Goal: Task Accomplishment & Management: Manage account settings

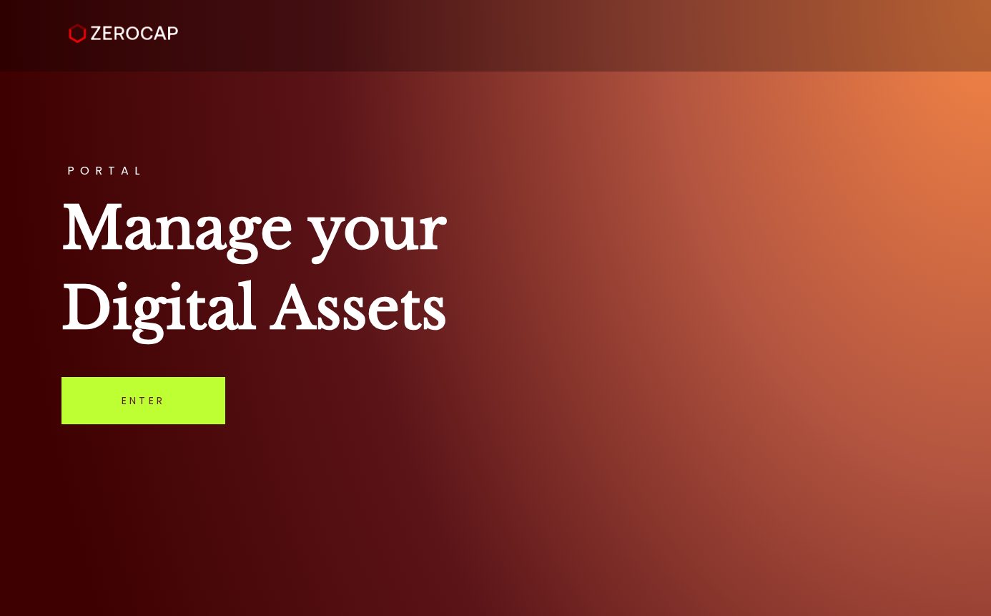
click at [195, 413] on link "Enter" at bounding box center [144, 400] width 164 height 47
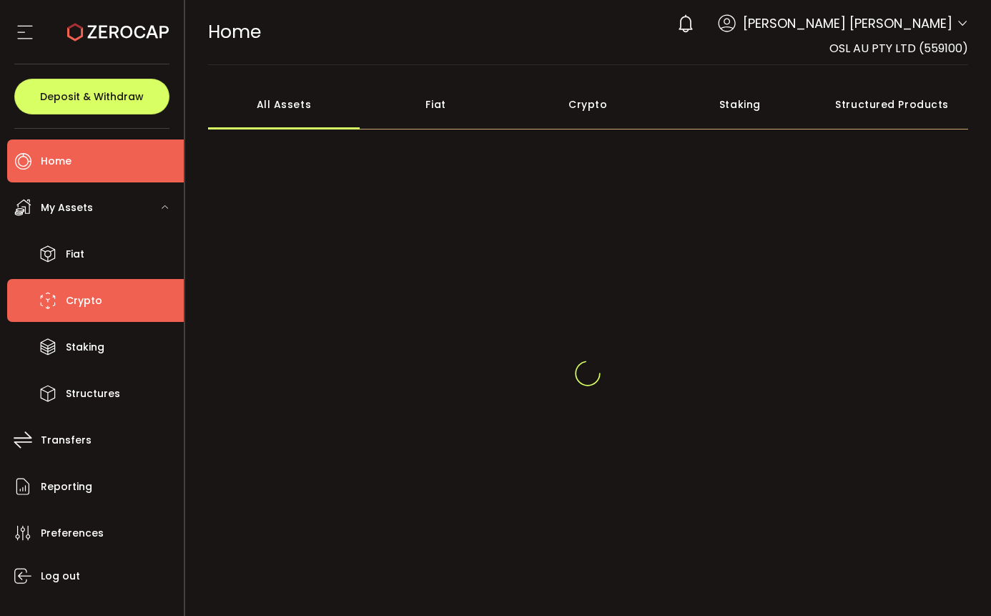
click at [107, 300] on li "Crypto" at bounding box center [95, 300] width 177 height 43
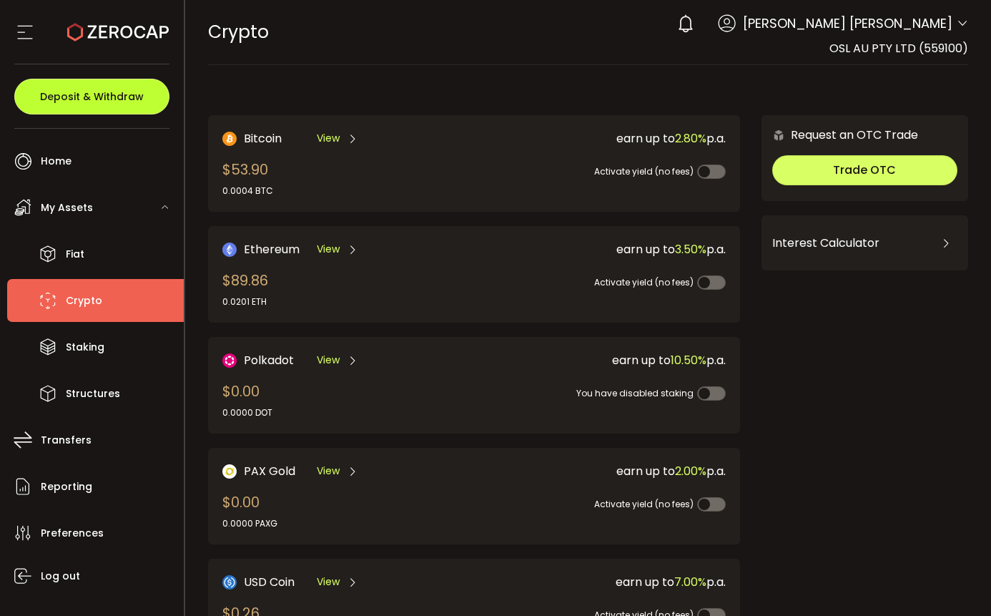
click at [121, 94] on span "Deposit & Withdraw" at bounding box center [92, 97] width 104 height 10
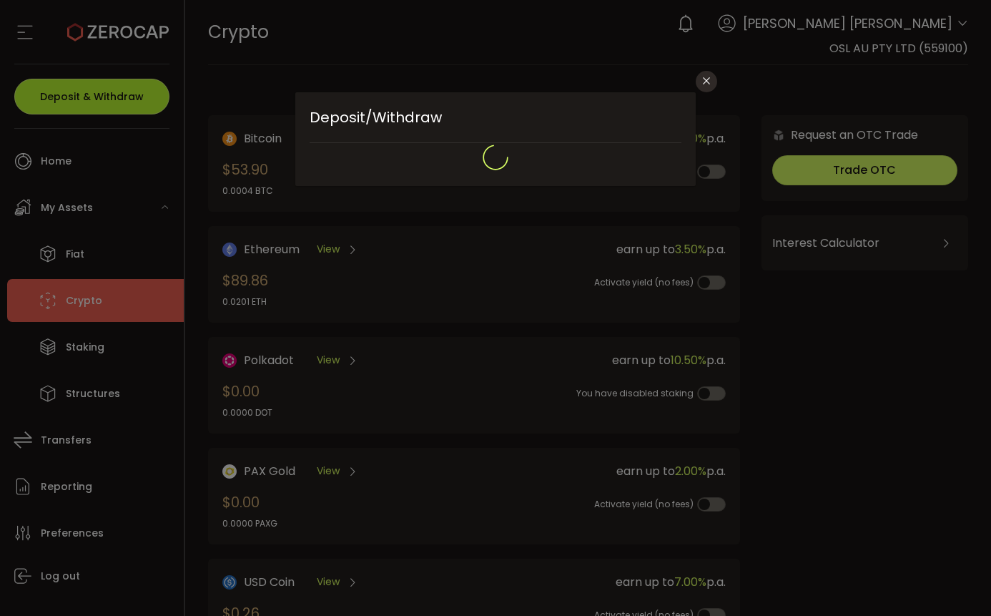
type input "**********"
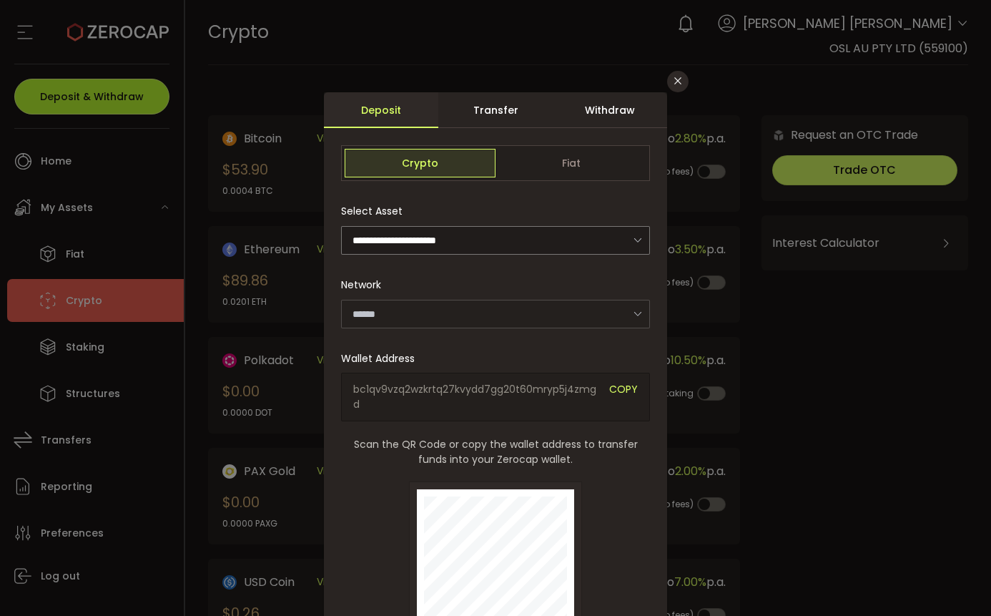
type input "*******"
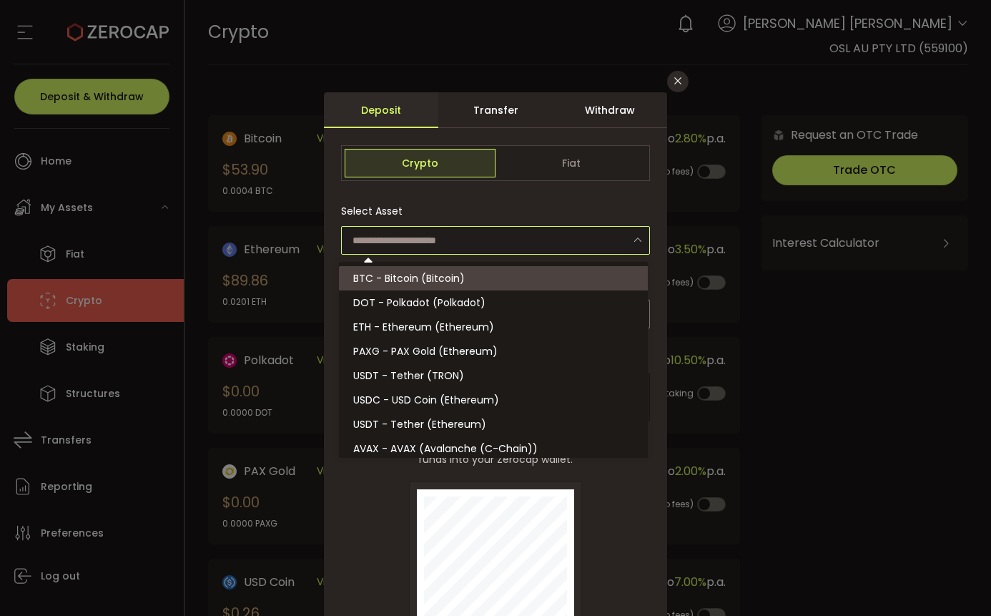
click at [467, 252] on input "dialog" at bounding box center [495, 240] width 309 height 29
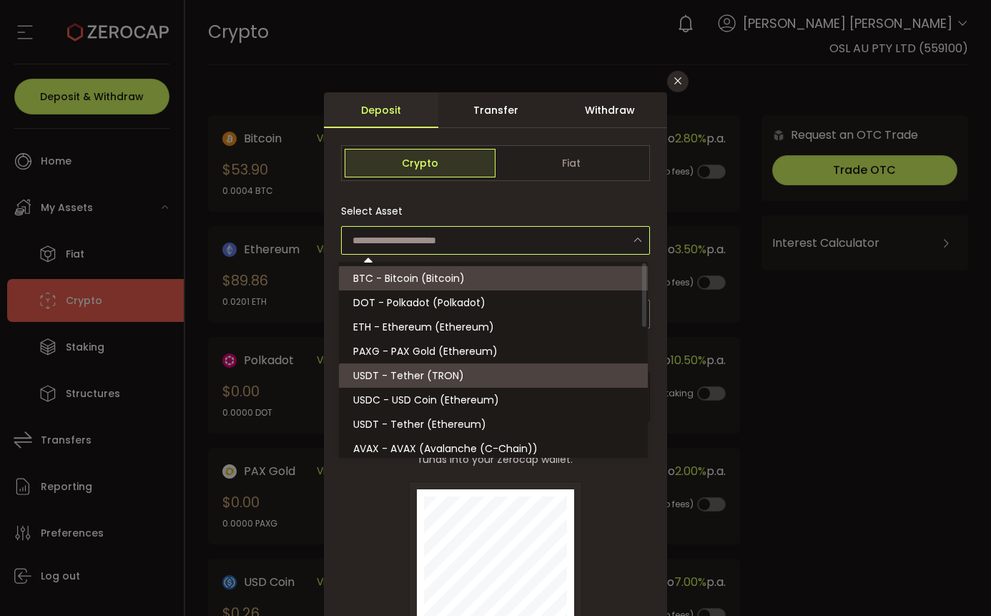
click at [485, 378] on li "USDT - Tether (TRON)" at bounding box center [495, 375] width 313 height 24
type input "**********"
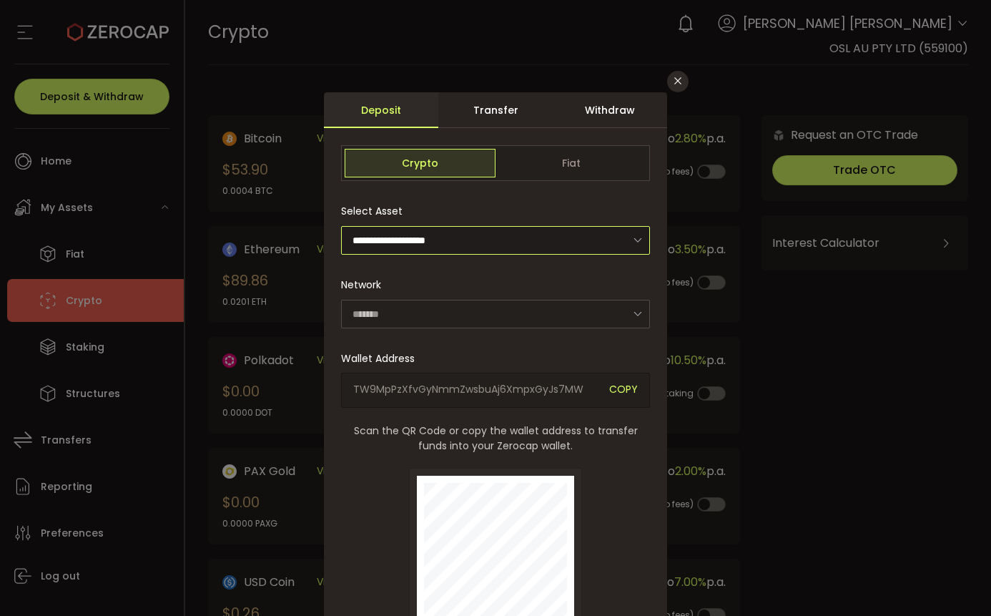
type input "****"
click at [487, 398] on div "TW9MpPzXfvGyNmmZwsbuAj6XmpxGyJs7MW COPY" at bounding box center [495, 390] width 309 height 35
click at [488, 388] on span "TW9MpPzXfvGyNmmZwsbuAj6XmpxGyJs7MW" at bounding box center [475, 390] width 245 height 16
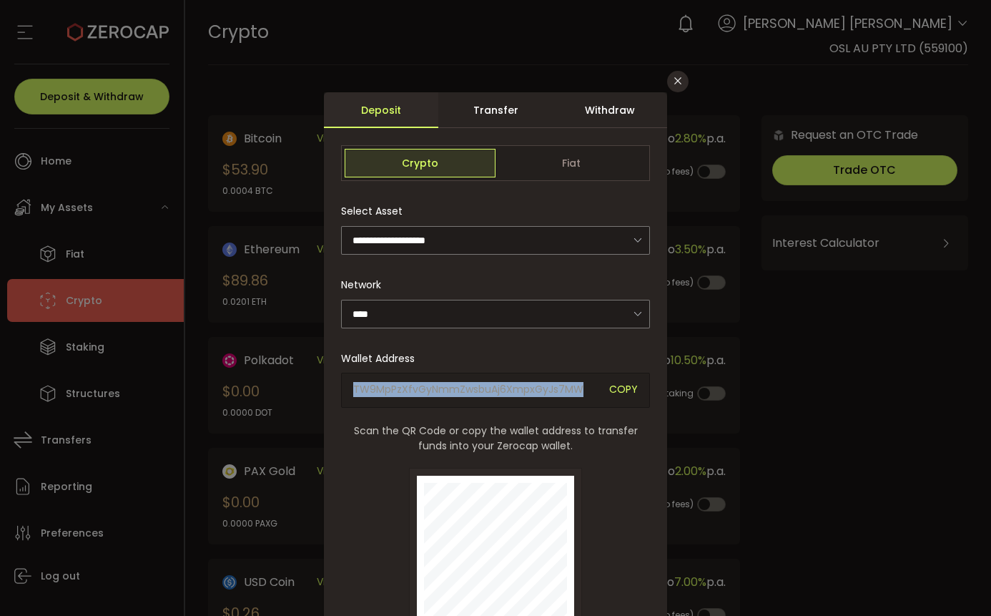
click at [488, 388] on span "TW9MpPzXfvGyNmmZwsbuAj6XmpxGyJs7MW" at bounding box center [475, 390] width 245 height 16
copy span "TW9MpPzXfvGyNmmZwsbuAj6XmpxGyJs7MW"
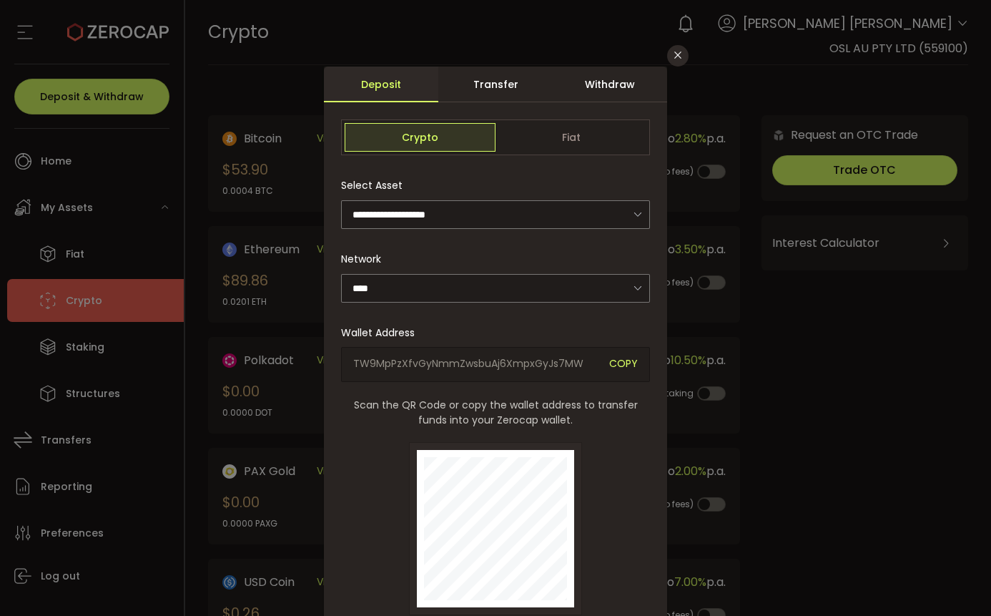
click at [630, 398] on span "Scan the QR Code or copy the wallet address to transfer funds into your Zerocap…" at bounding box center [495, 413] width 309 height 30
click at [524, 365] on span "TW9MpPzXfvGyNmmZwsbuAj6XmpxGyJs7MW" at bounding box center [475, 364] width 245 height 16
click at [574, 405] on span "Scan the QR Code or copy the wallet address to transfer funds into your Zerocap…" at bounding box center [495, 413] width 309 height 30
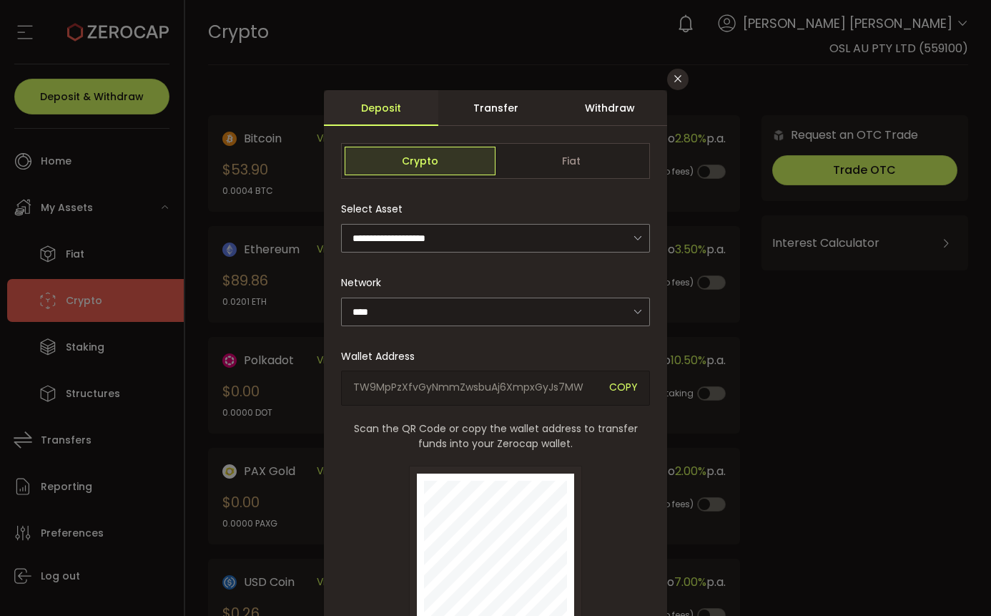
scroll to position [0, 0]
drag, startPoint x: 674, startPoint y: 86, endPoint x: 679, endPoint y: 80, distance: 8.1
click at [674, 86] on icon "Close" at bounding box center [677, 80] width 11 height 11
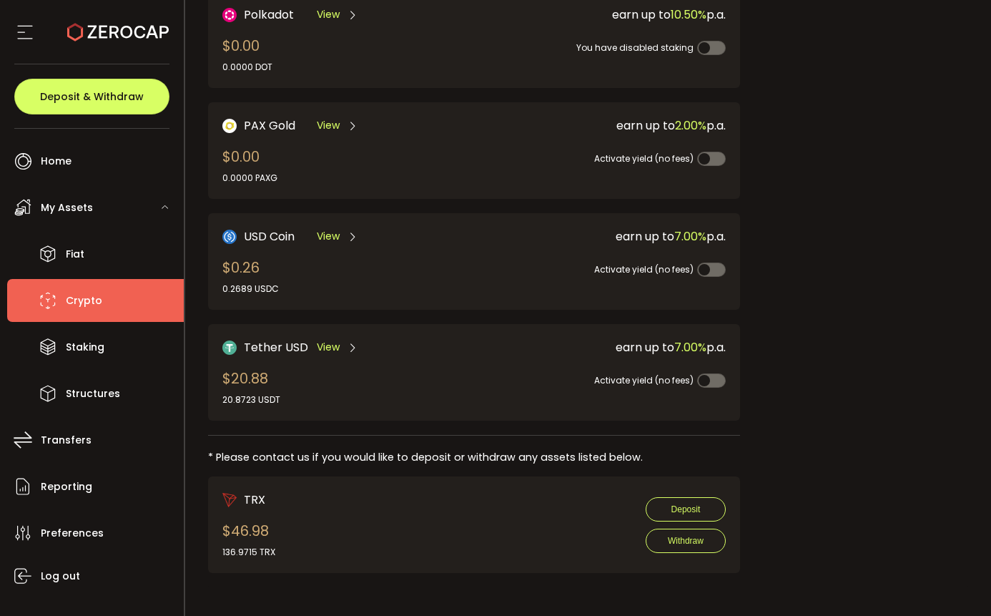
click at [34, 34] on icon at bounding box center [24, 31] width 21 height 21
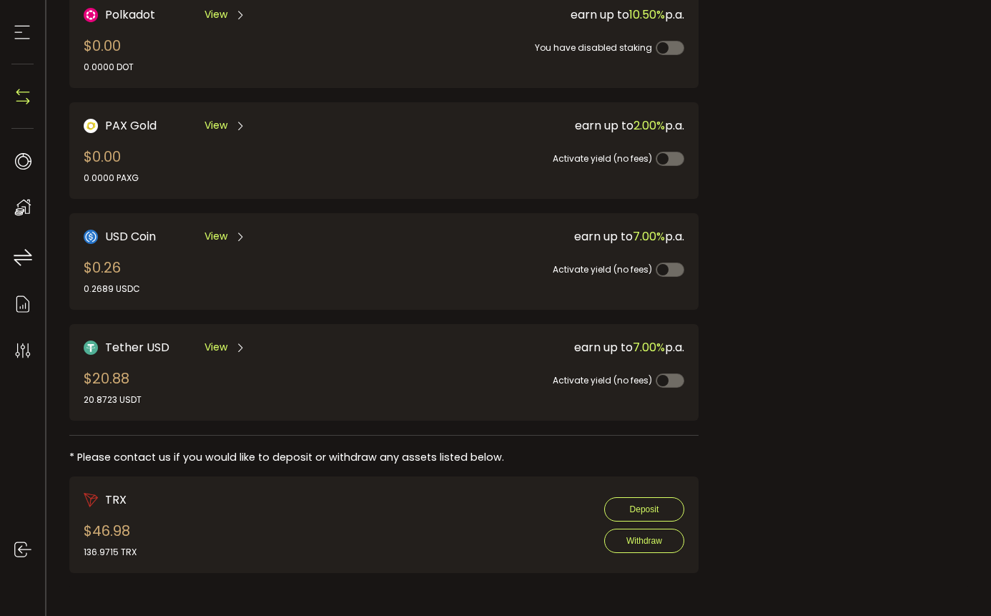
click at [25, 42] on icon at bounding box center [21, 31] width 21 height 21
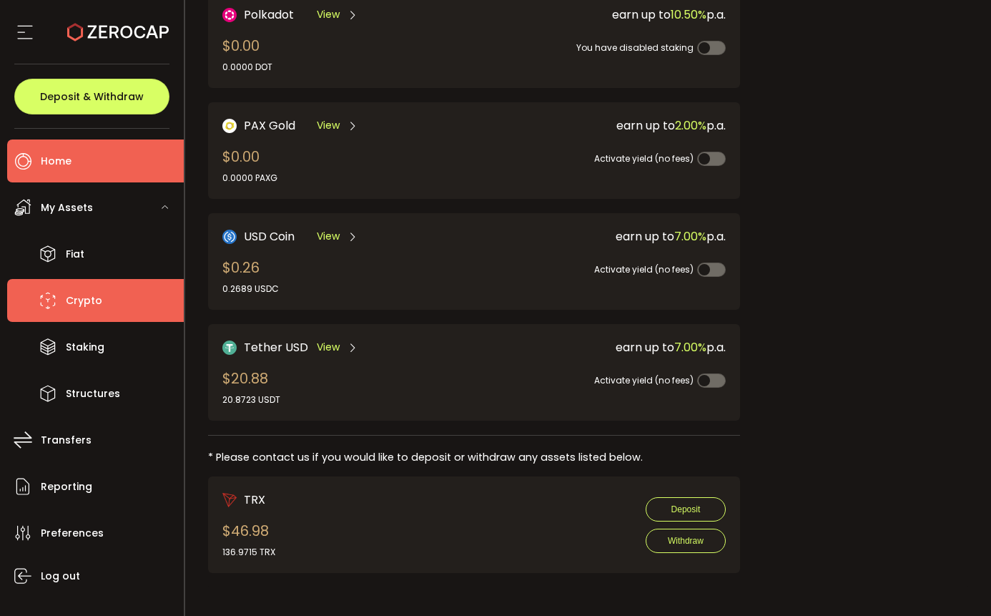
click at [52, 159] on span "Home" at bounding box center [56, 161] width 31 height 21
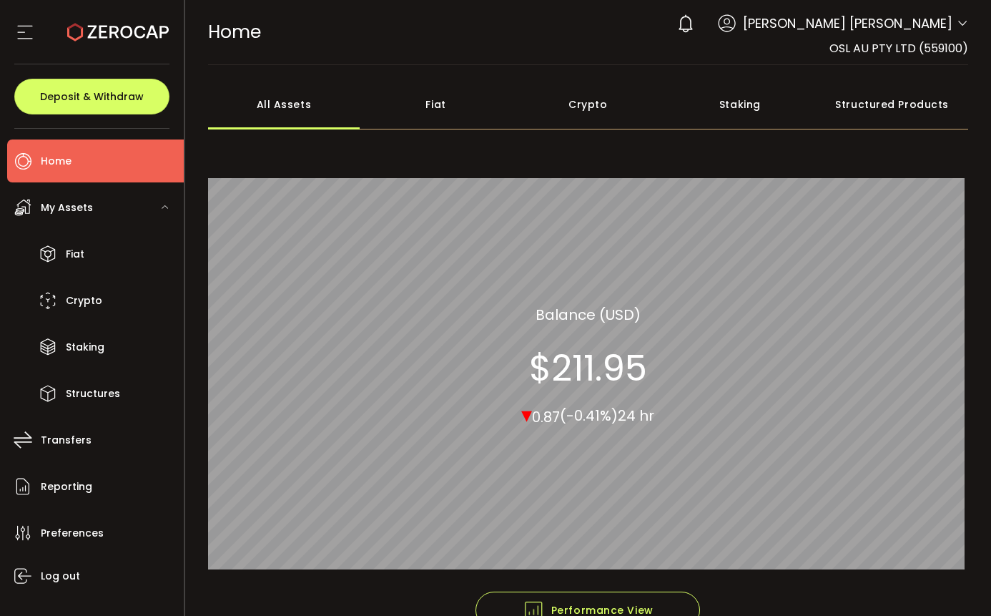
click at [954, 37] on div "0 [PERSON_NAME] [PERSON_NAME] Account OSL AU PTY LTD (559100) Preferences Repor…" at bounding box center [819, 23] width 298 height 31
click at [951, 28] on div "0 [PERSON_NAME] [PERSON_NAME] Account OSL AU PTY LTD (559100) Preferences Repor…" at bounding box center [819, 23] width 298 height 31
click at [957, 24] on icon at bounding box center [962, 23] width 11 height 11
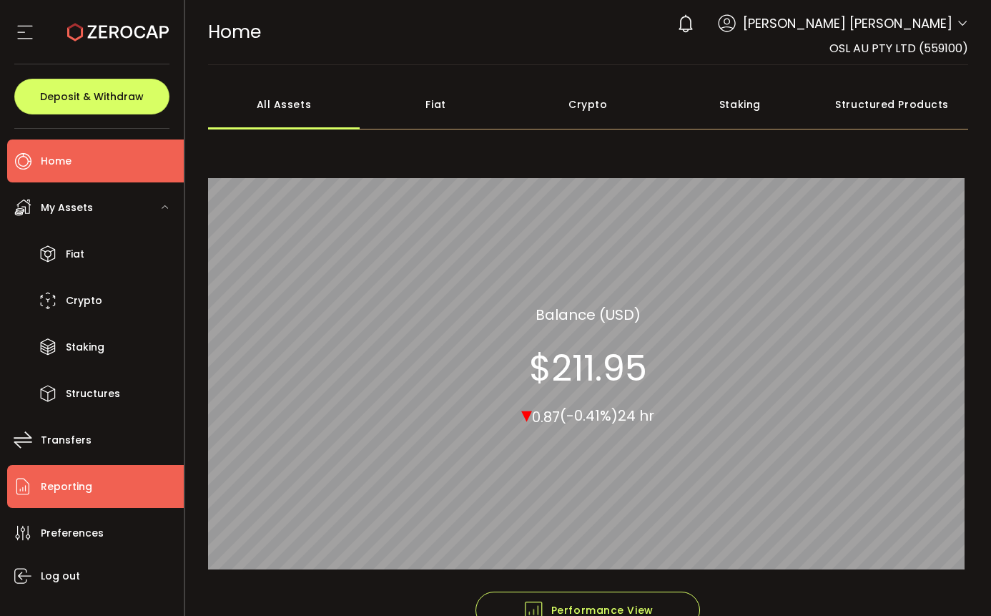
click at [68, 484] on span "Reporting" at bounding box center [66, 486] width 51 height 21
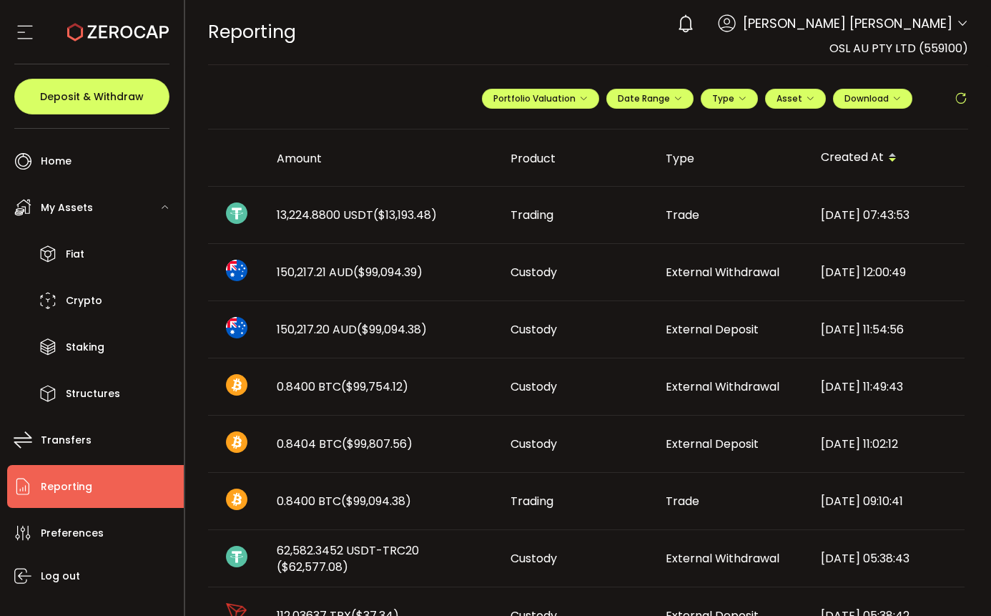
click at [954, 94] on icon at bounding box center [961, 99] width 14 height 14
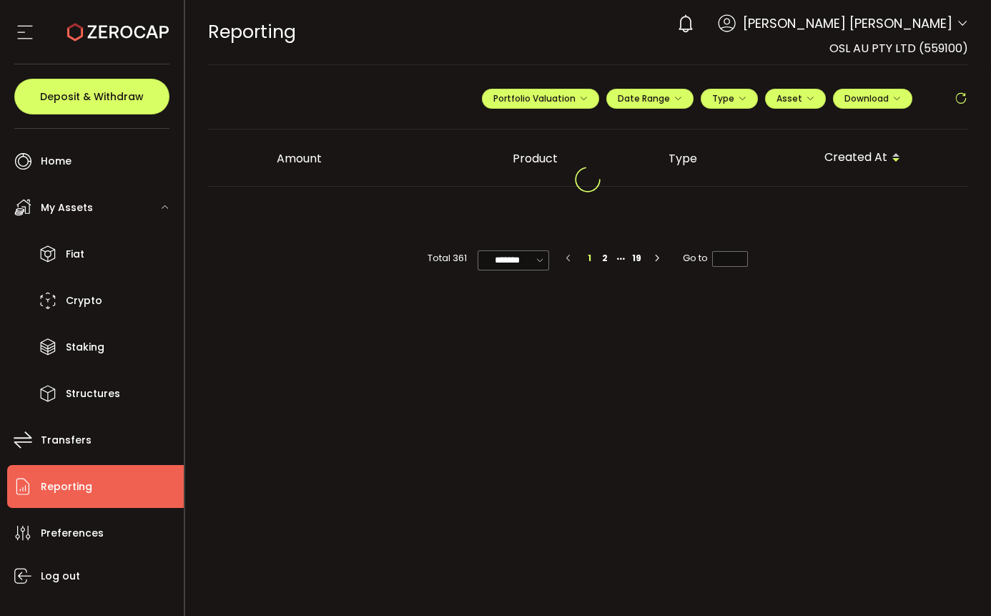
click at [953, 97] on span at bounding box center [937, 97] width 34 height 16
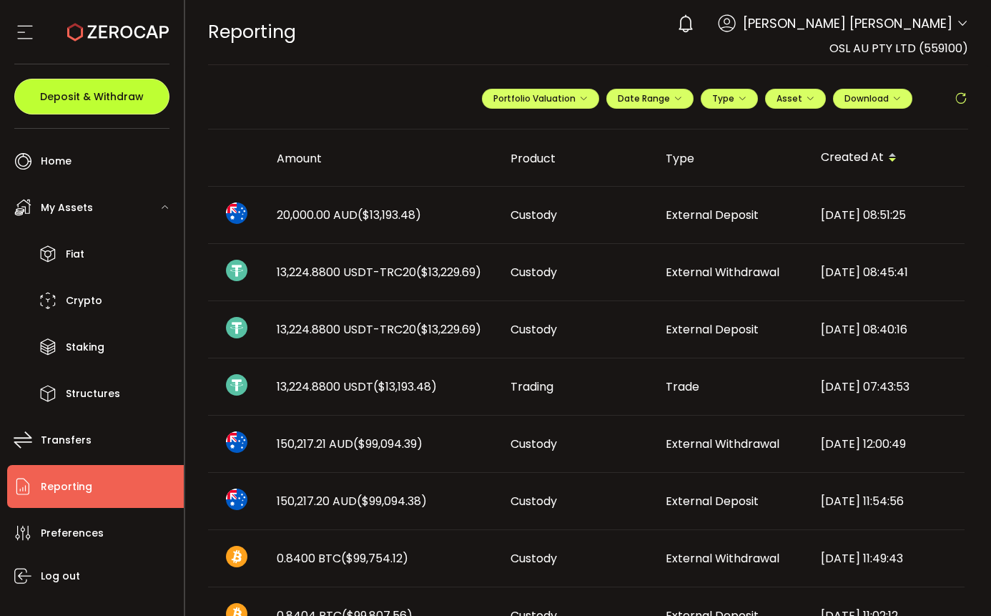
click at [96, 109] on button "Deposit & Withdraw" at bounding box center [91, 97] width 155 height 36
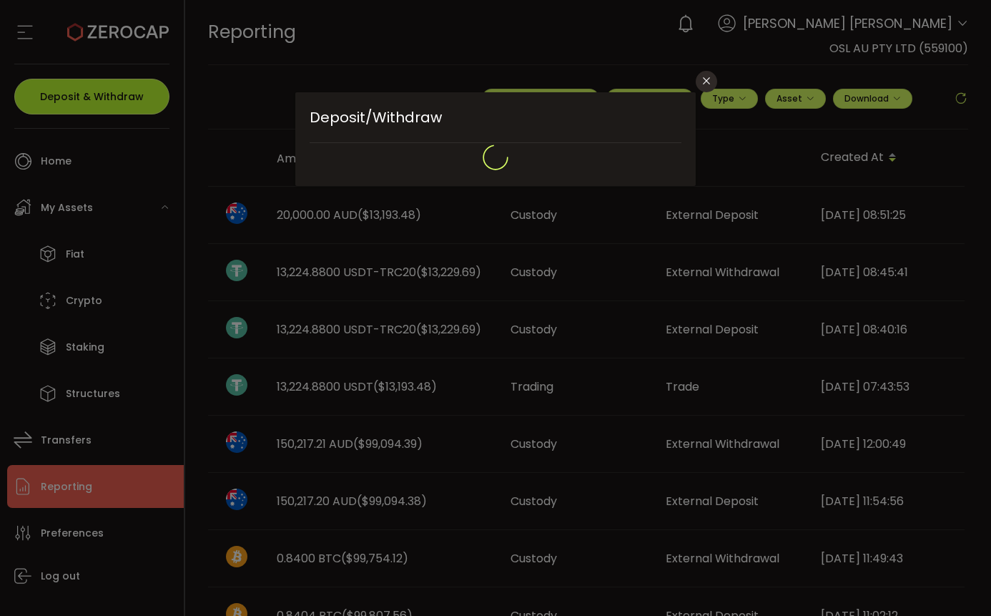
type input "*******"
type input "**********"
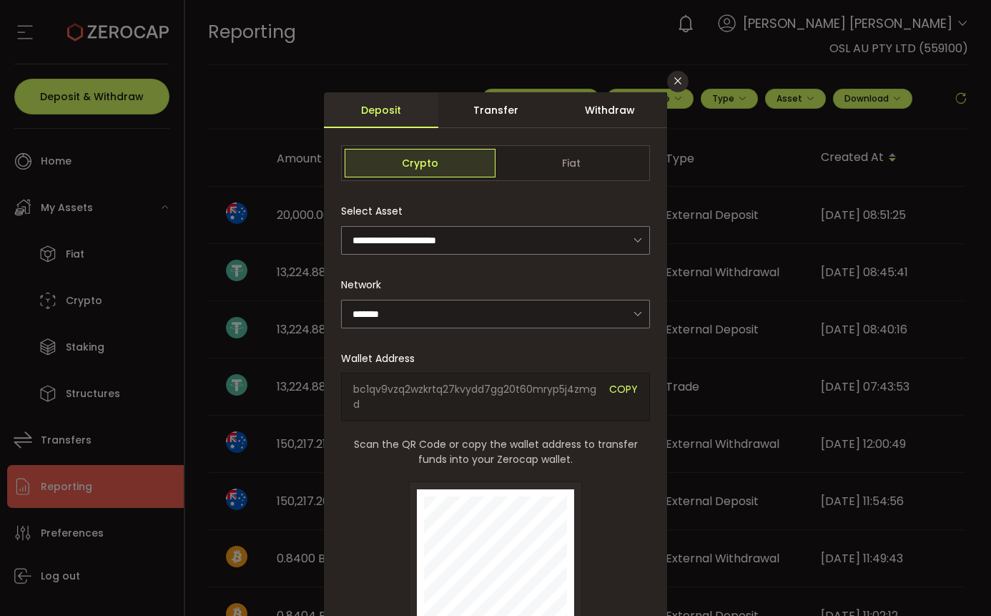
click at [492, 103] on div "Transfer" at bounding box center [495, 110] width 114 height 36
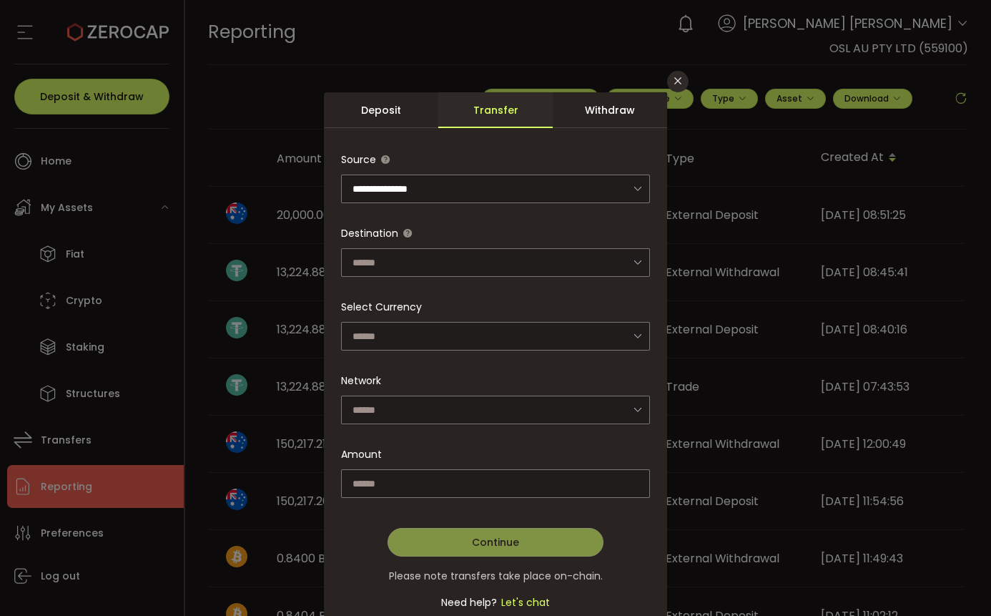
click at [594, 116] on div "Withdraw" at bounding box center [610, 110] width 114 height 36
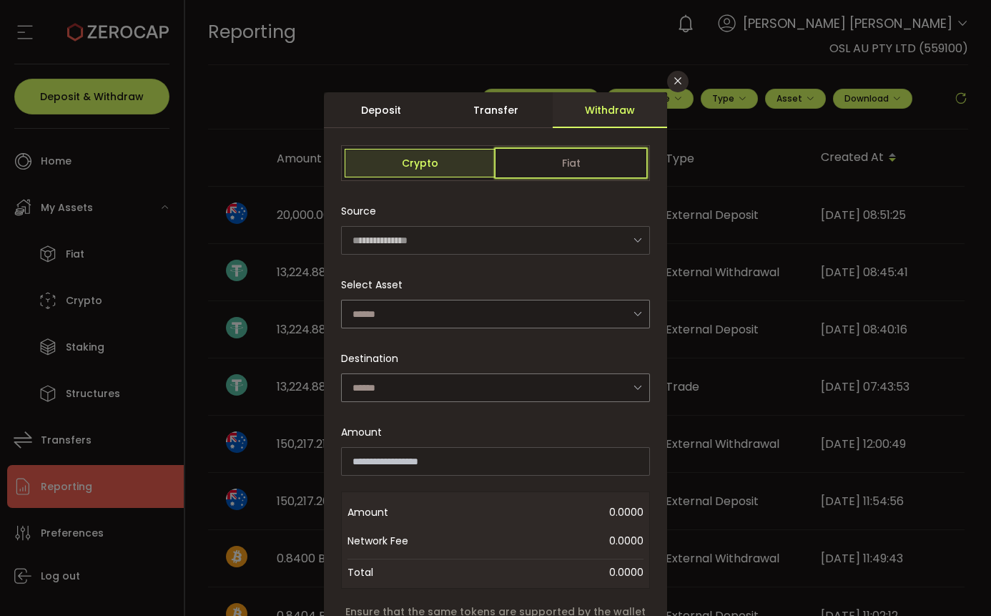
click at [567, 165] on span "Fiat" at bounding box center [571, 163] width 151 height 29
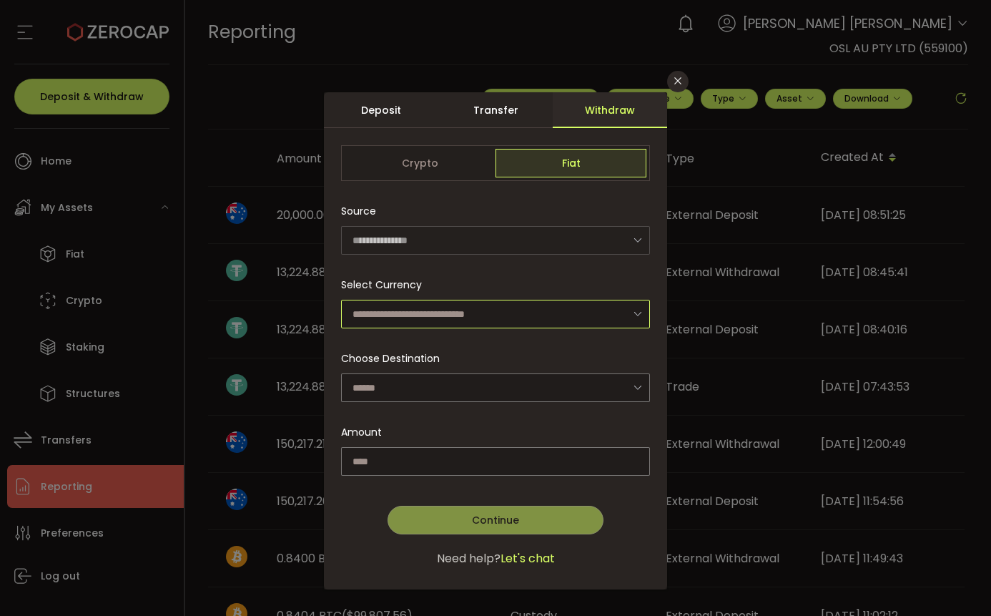
click at [473, 317] on input "dialog" at bounding box center [495, 314] width 309 height 29
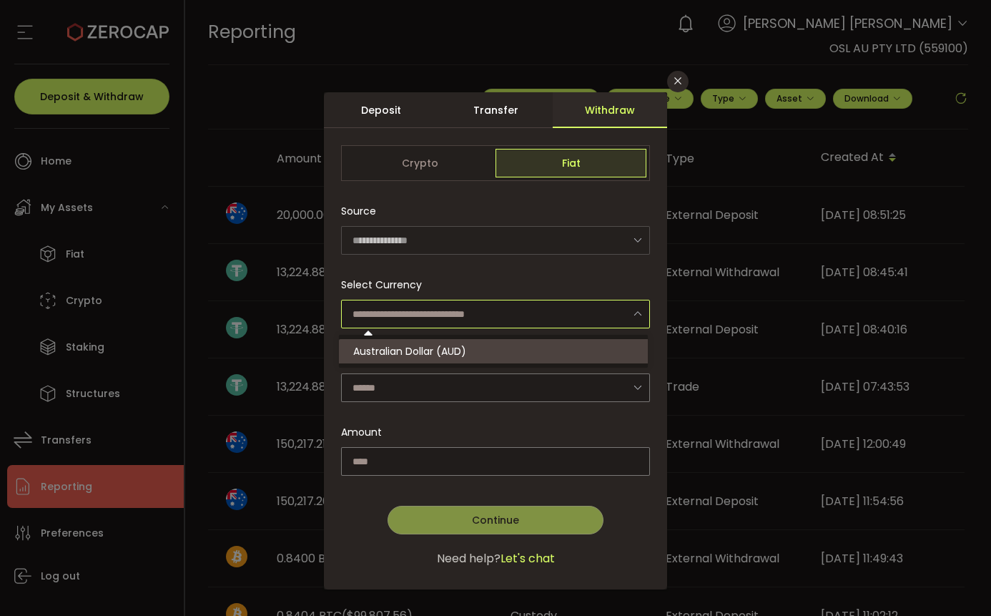
click at [478, 344] on li "Australian Dollar (AUD)" at bounding box center [495, 351] width 313 height 24
type input "**********"
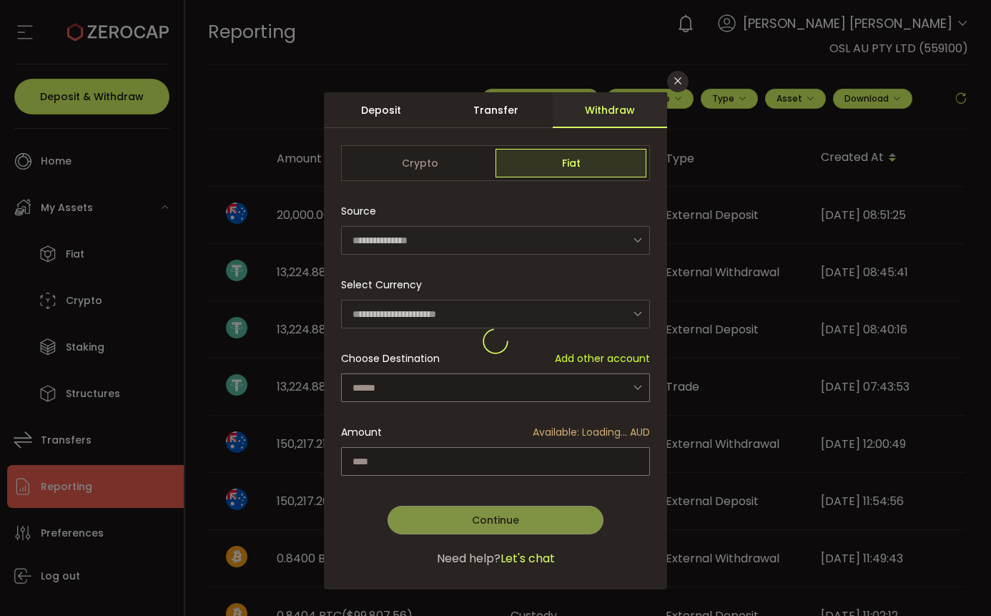
click at [526, 388] on div "dialog" at bounding box center [495, 340] width 343 height 497
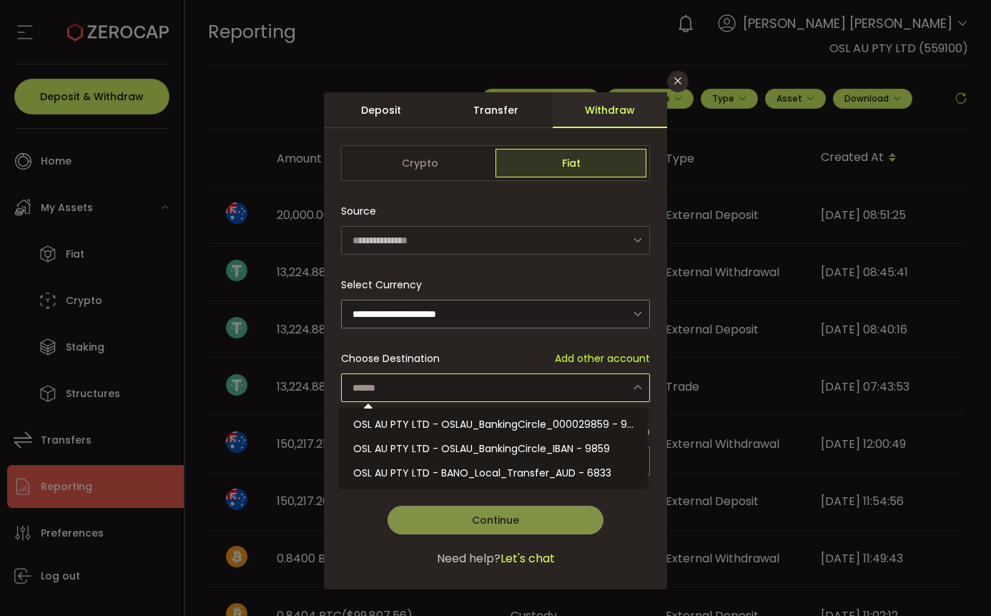
click at [528, 387] on input "dialog" at bounding box center [495, 387] width 309 height 29
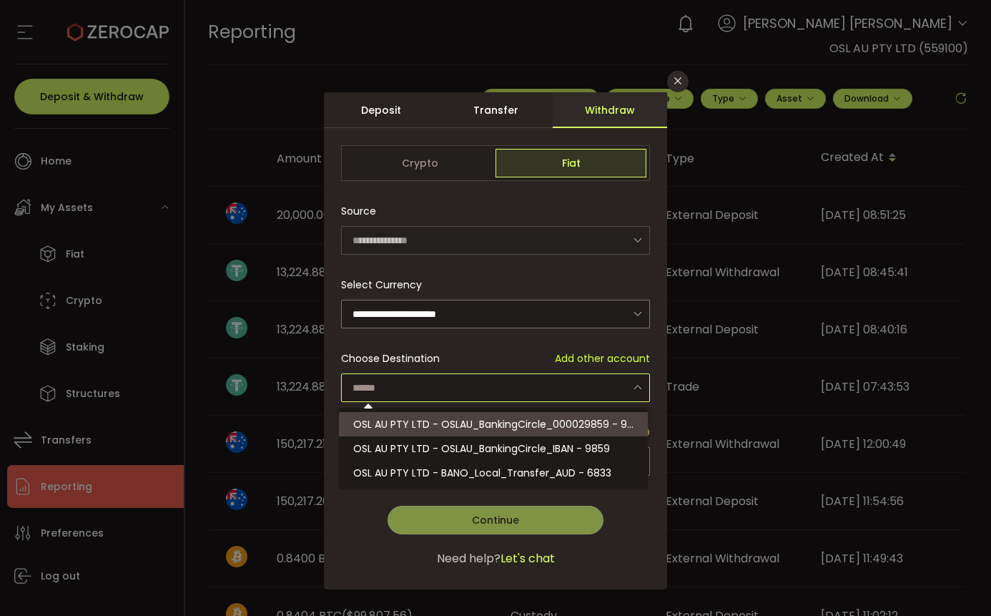
click at [541, 418] on span "OSL AU PTY LTD - OSLAU_BankingCircle_000029859 - 9859" at bounding box center [499, 424] width 293 height 14
type input "**********"
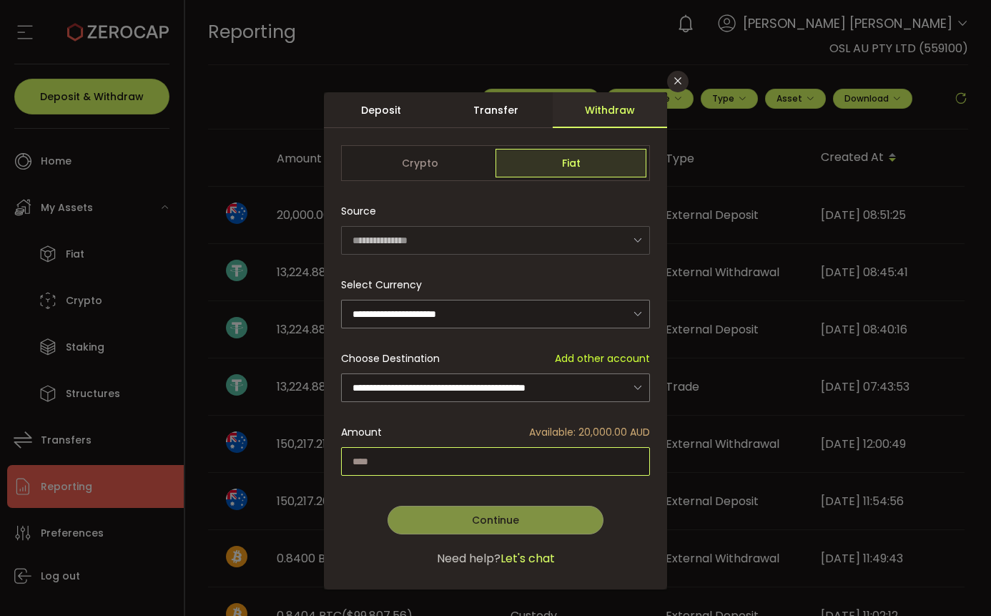
click at [521, 463] on input "dialog" at bounding box center [495, 461] width 309 height 29
click at [595, 429] on span "Available: 20,000.00 AUD" at bounding box center [589, 432] width 121 height 15
copy span "20,000.00"
click at [553, 458] on input "dialog" at bounding box center [495, 461] width 309 height 29
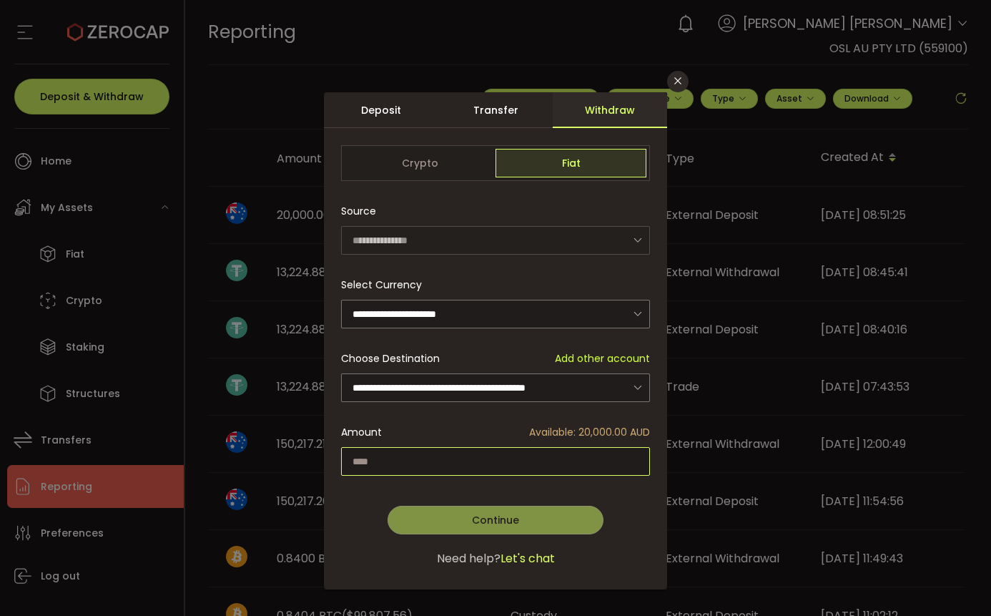
paste input "********"
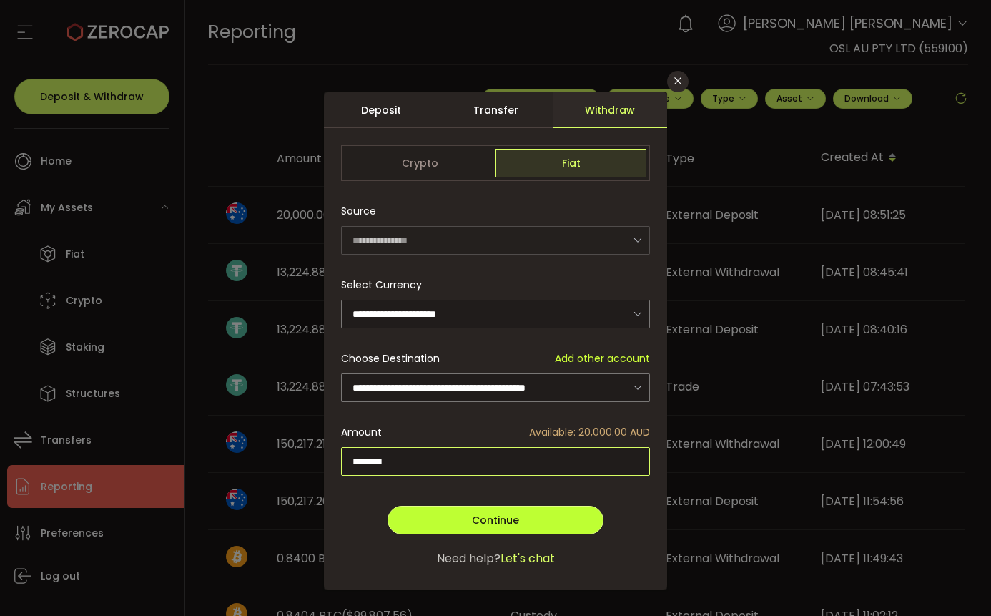
type input "********"
click at [560, 511] on button "Continue" at bounding box center [496, 520] width 216 height 29
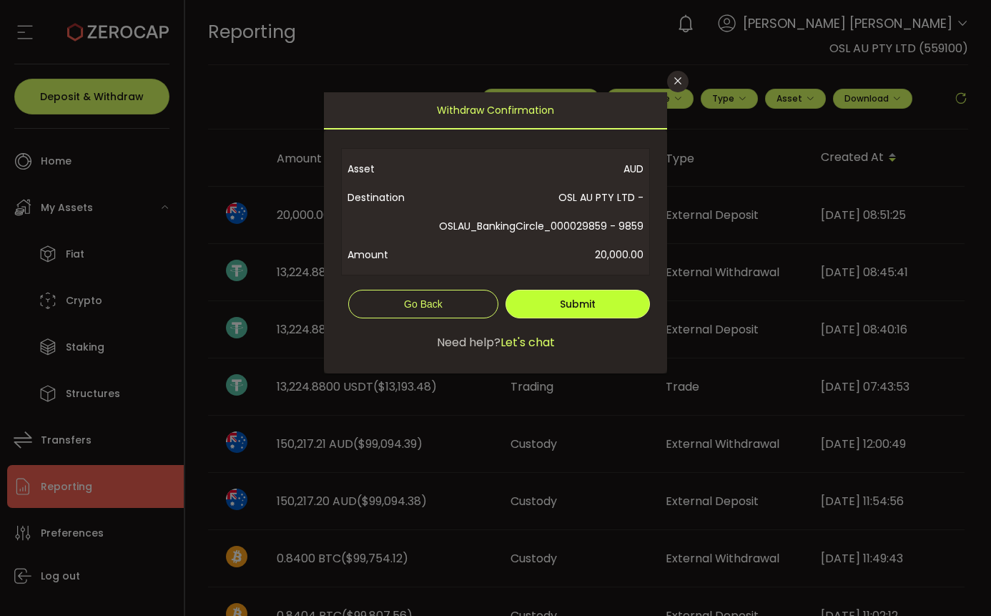
click at [549, 318] on button "Submit" at bounding box center [578, 304] width 144 height 29
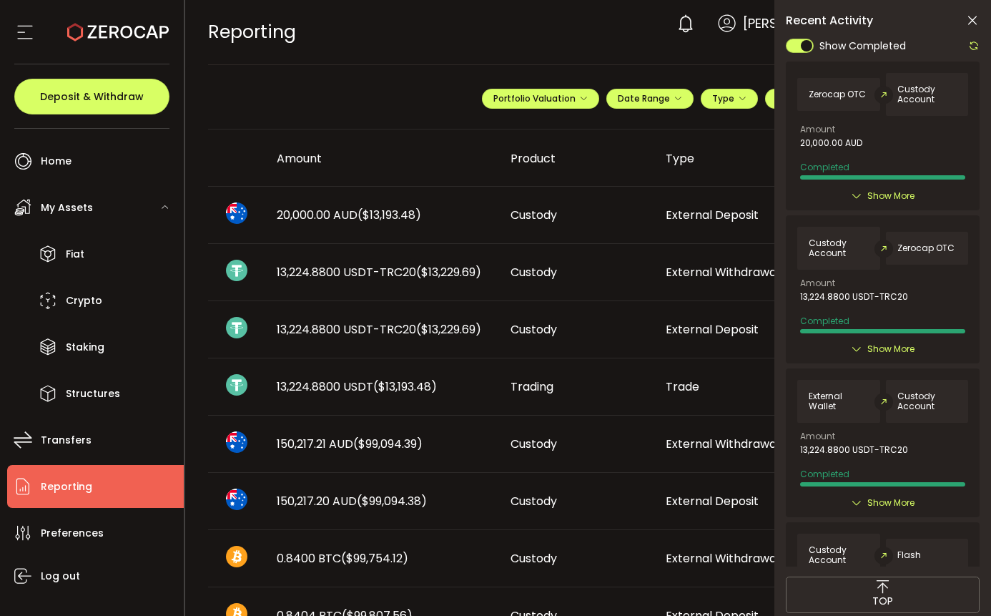
click at [970, 46] on icon at bounding box center [973, 45] width 11 height 11
click at [972, 46] on icon at bounding box center [973, 45] width 11 height 11
click at [972, 45] on icon at bounding box center [973, 45] width 11 height 11
click at [974, 51] on div at bounding box center [970, 46] width 19 height 18
click at [973, 49] on icon at bounding box center [973, 45] width 11 height 11
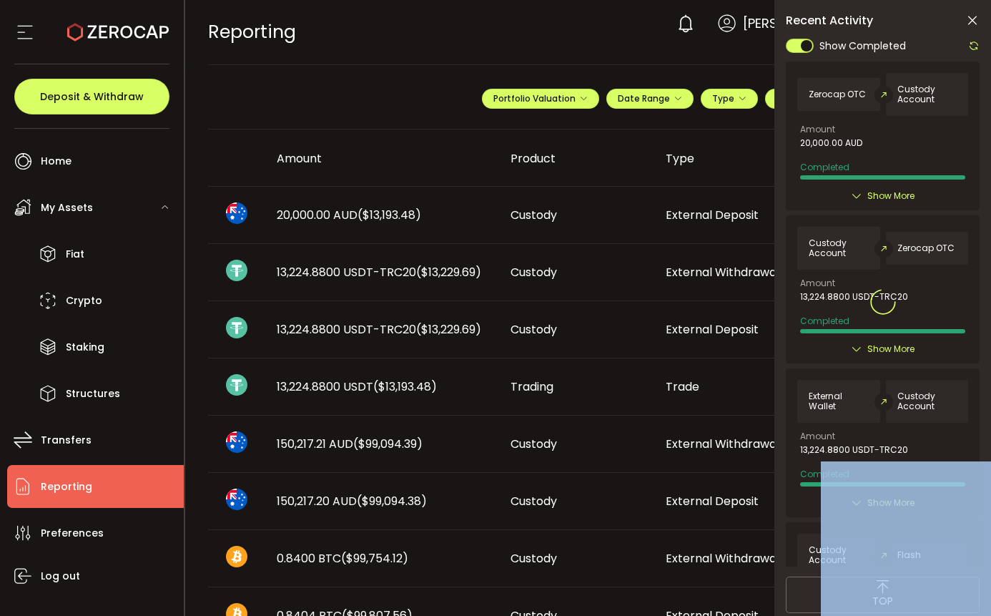
click at [973, 49] on div at bounding box center [883, 302] width 194 height 530
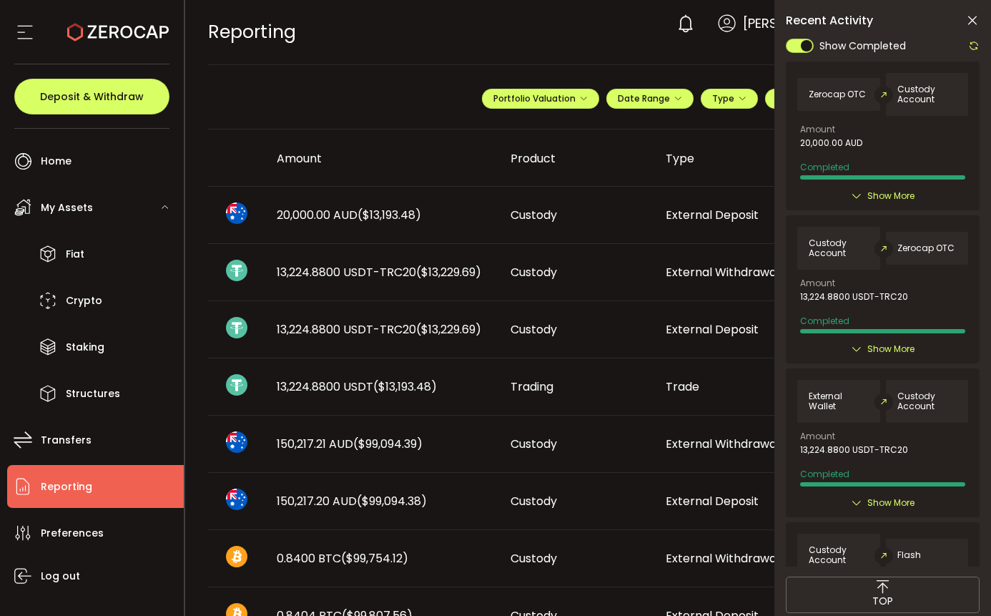
click at [622, 40] on div "REPORTING Buy Power $0.00 USD Reporting Reporting Your verification is pending …" at bounding box center [588, 32] width 761 height 64
click at [974, 23] on icon at bounding box center [973, 21] width 14 height 14
